Goal: Task Accomplishment & Management: Manage account settings

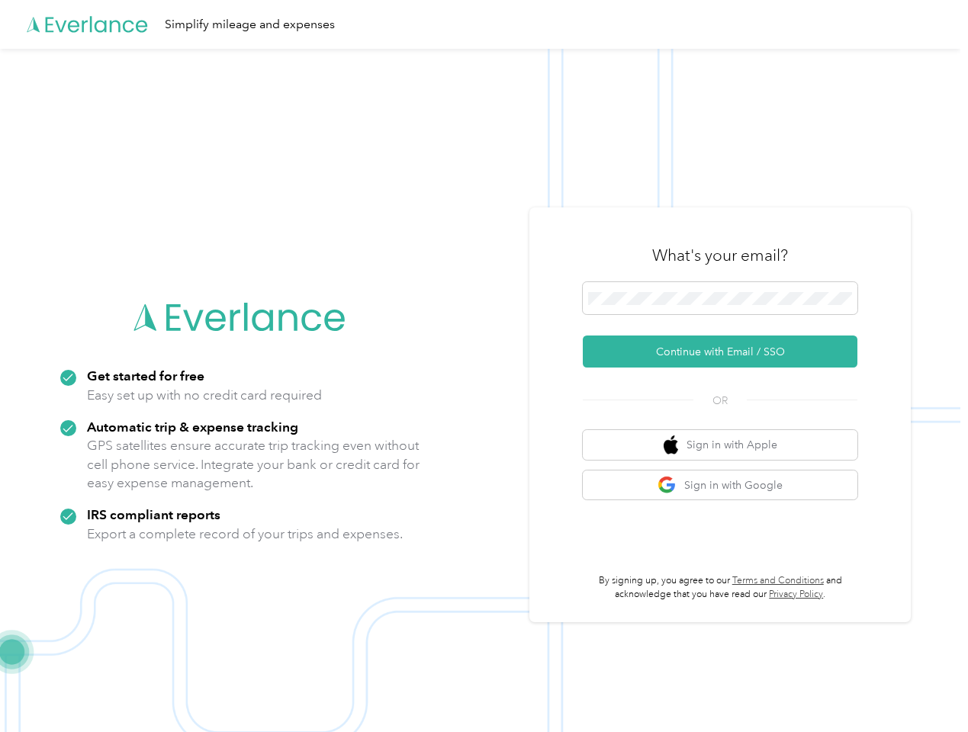
click at [483, 366] on img at bounding box center [480, 415] width 960 height 732
click at [483, 24] on div "Simplify mileage and expenses" at bounding box center [480, 24] width 960 height 49
click at [726, 352] on button "Continue with Email / SSO" at bounding box center [720, 352] width 275 height 32
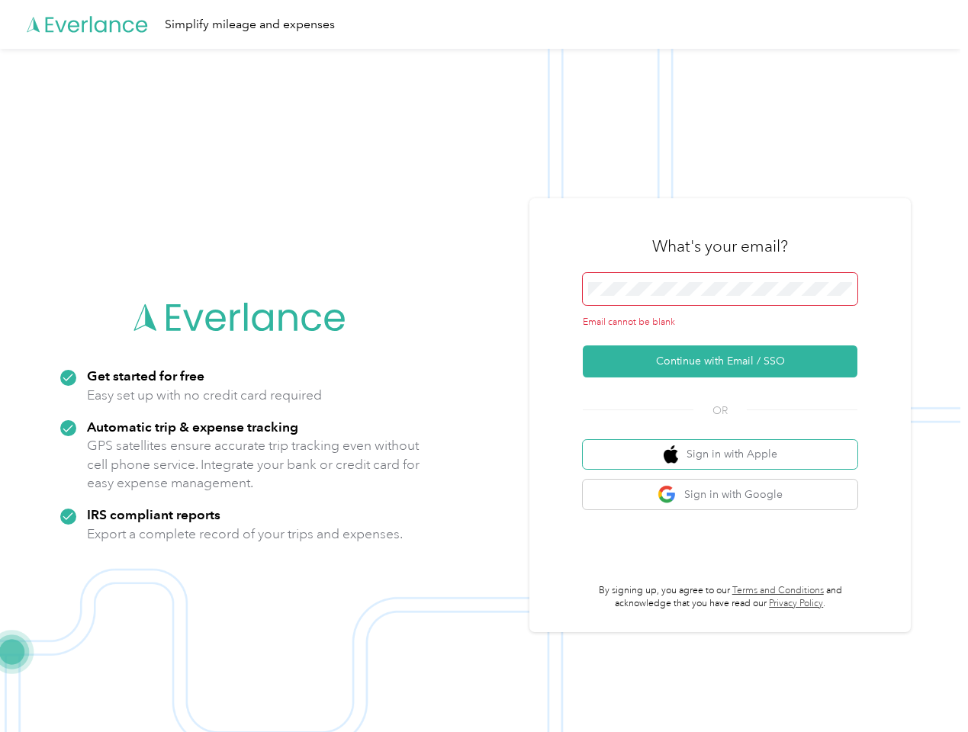
click at [726, 445] on button "Sign in with Apple" at bounding box center [720, 455] width 275 height 30
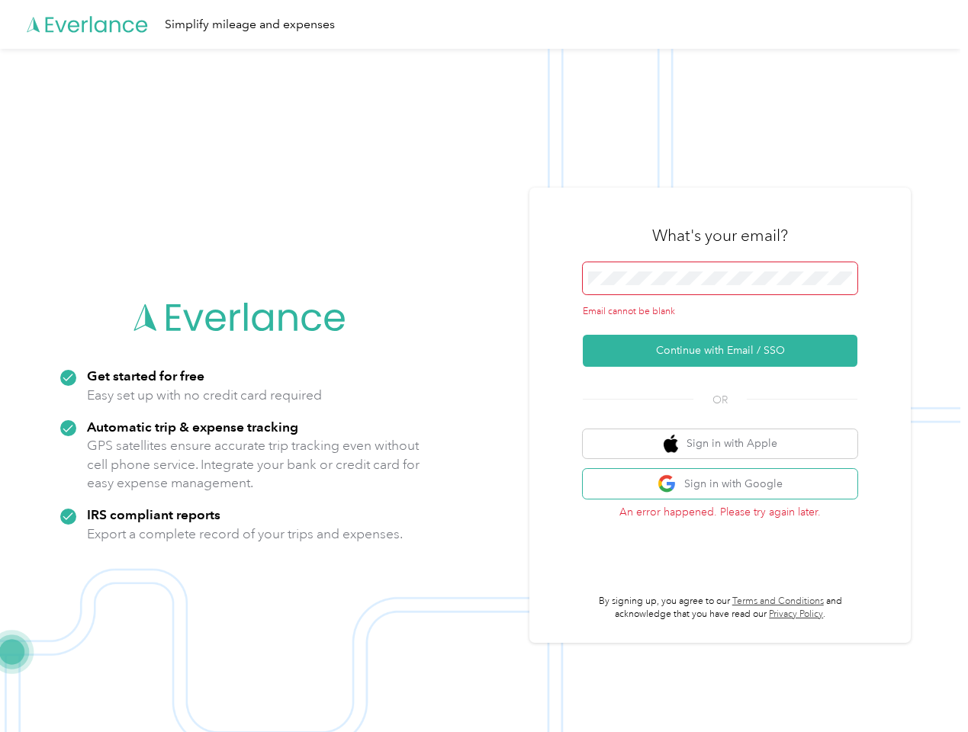
click at [726, 485] on button "Sign in with Google" at bounding box center [720, 484] width 275 height 30
